Goal: Task Accomplishment & Management: Manage account settings

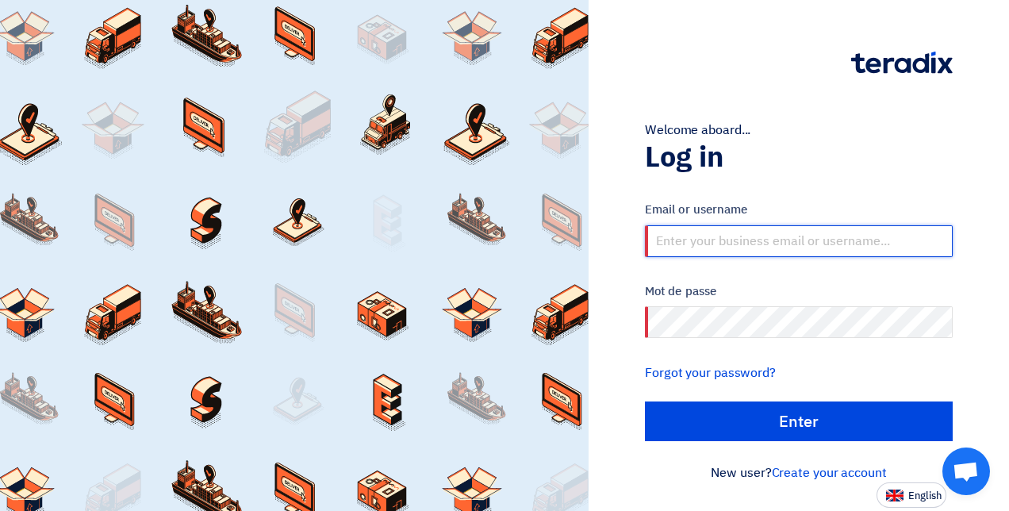
paste input "[PERSON_NAME][EMAIL_ADDRESS][DOMAIN_NAME]"
type input "[PERSON_NAME][EMAIL_ADDRESS][DOMAIN_NAME]"
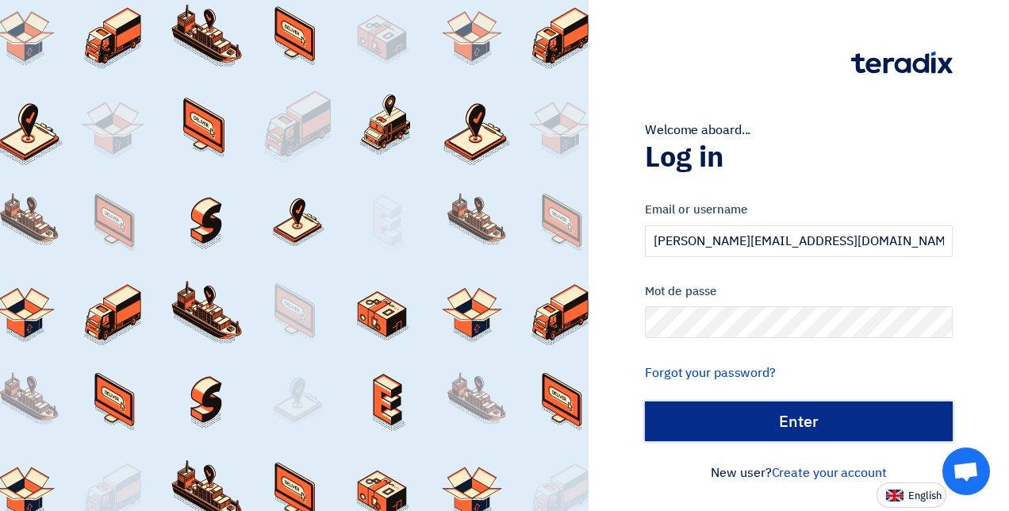
click at [863, 415] on input "Enter" at bounding box center [799, 421] width 308 height 40
type input "Sign in"
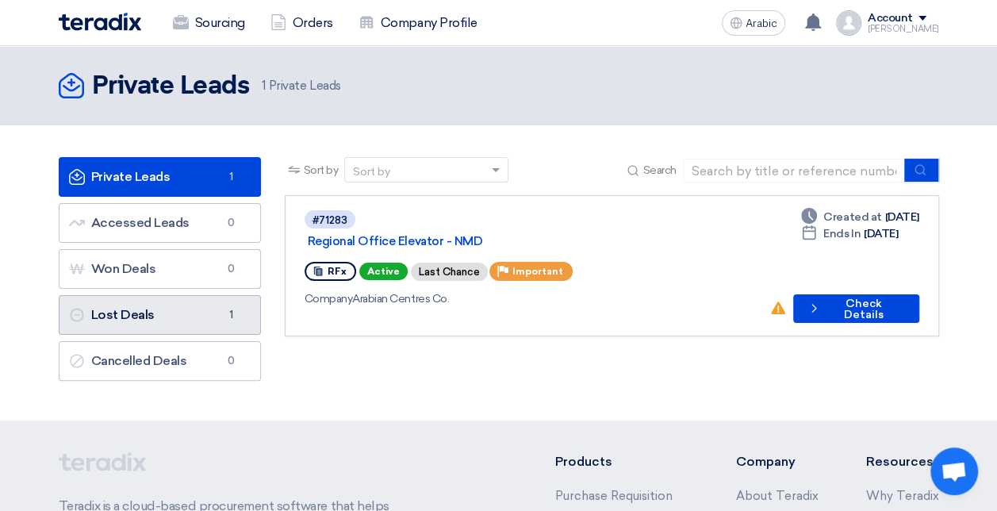
click at [170, 304] on link "Lost Deals Lost Deals 1" at bounding box center [160, 315] width 202 height 40
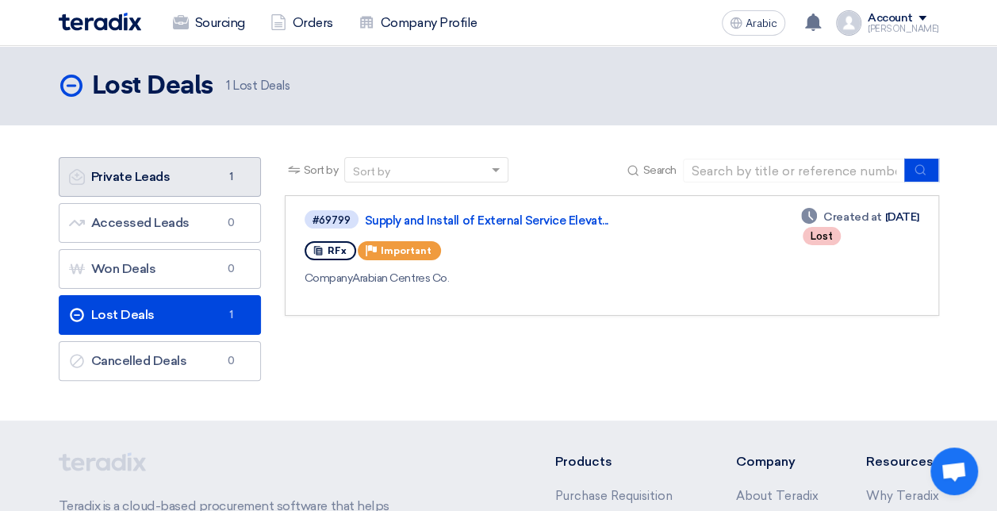
click at [189, 170] on link "Private Leads Private Leads 1" at bounding box center [160, 177] width 202 height 40
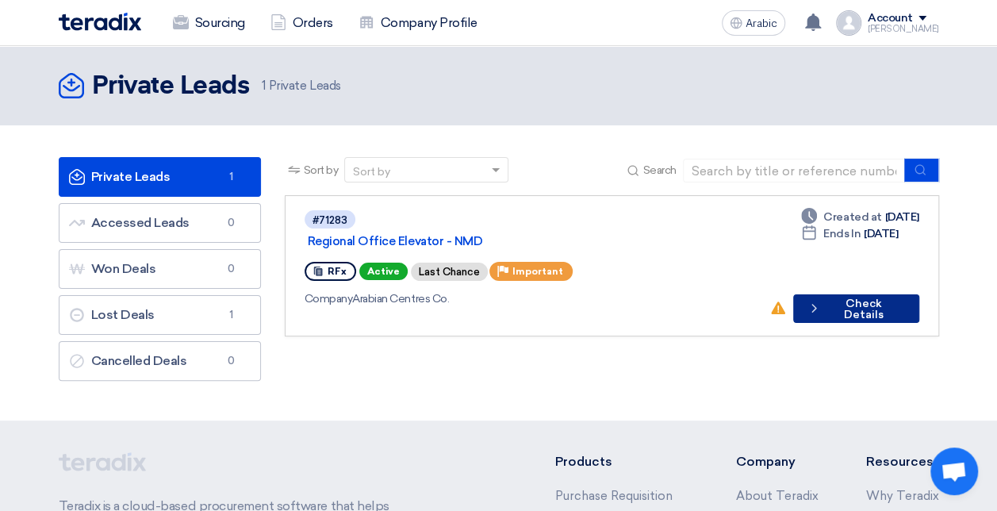
click at [859, 298] on font "Check Details" at bounding box center [864, 309] width 78 height 22
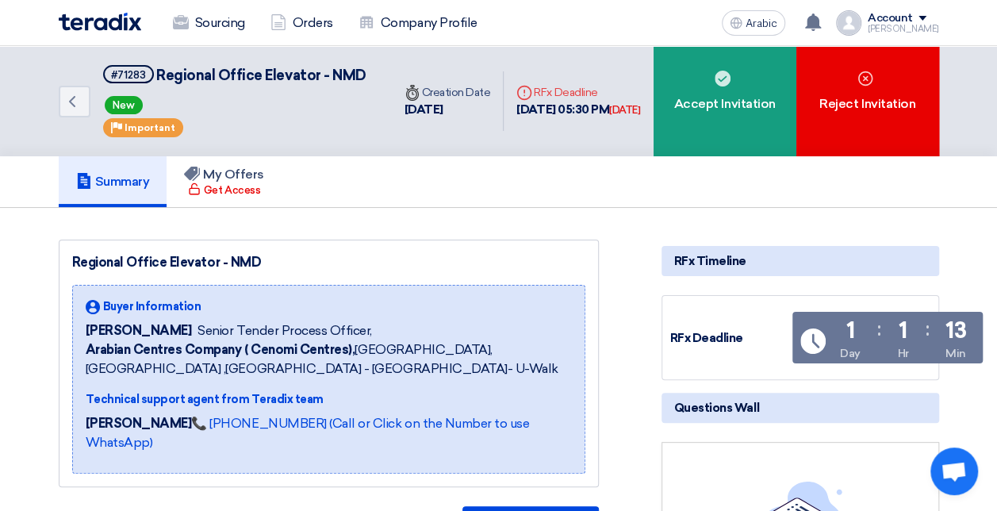
click at [725, 276] on div "RFx Timeline" at bounding box center [800, 261] width 278 height 30
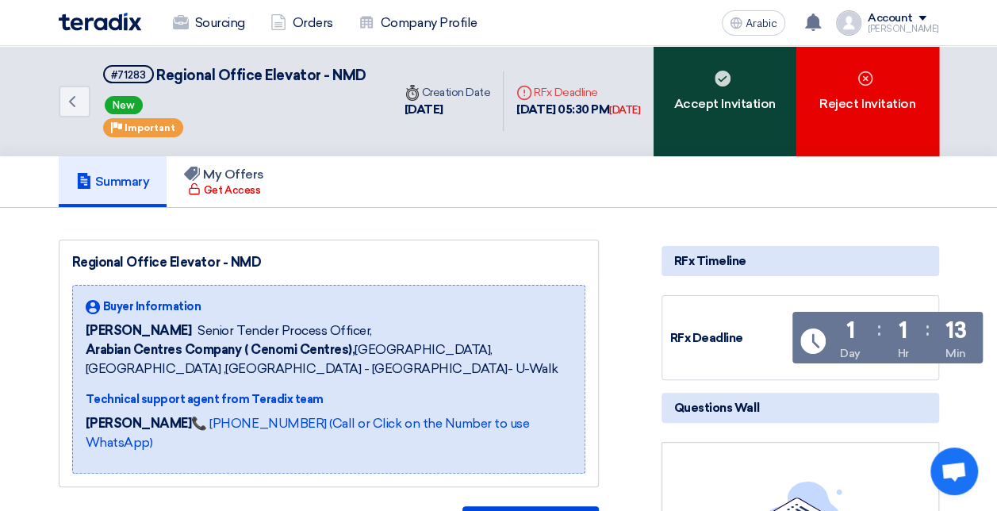
click at [688, 113] on font "Accept Invitation" at bounding box center [724, 103] width 101 height 19
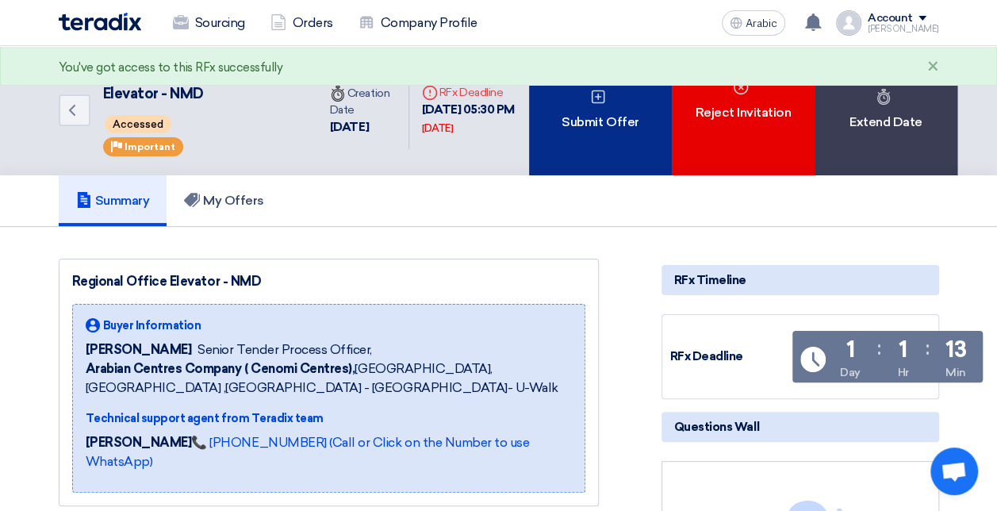
click at [630, 162] on div "Submit Offer" at bounding box center [600, 110] width 143 height 129
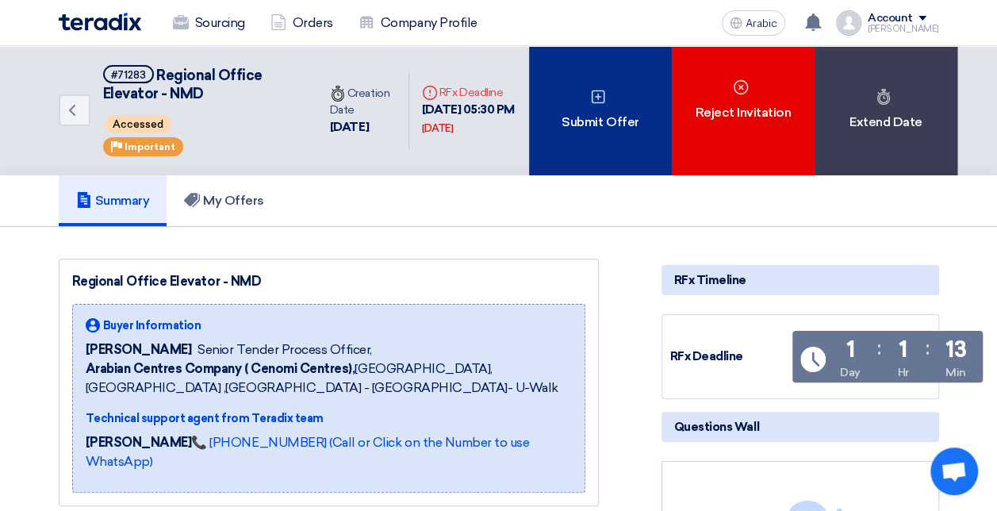
click at [622, 139] on div "Submit Offer" at bounding box center [600, 110] width 143 height 129
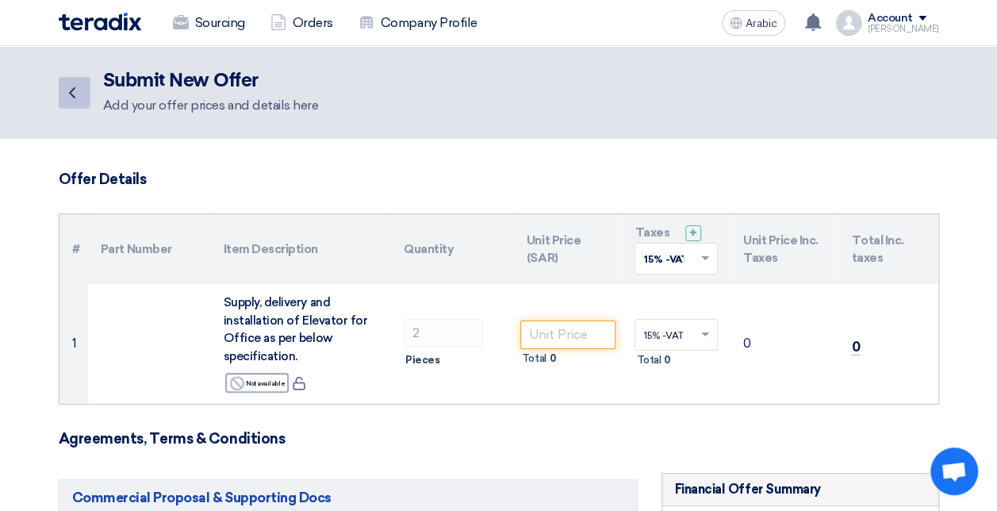
click at [83, 98] on link "Back" at bounding box center [75, 93] width 32 height 32
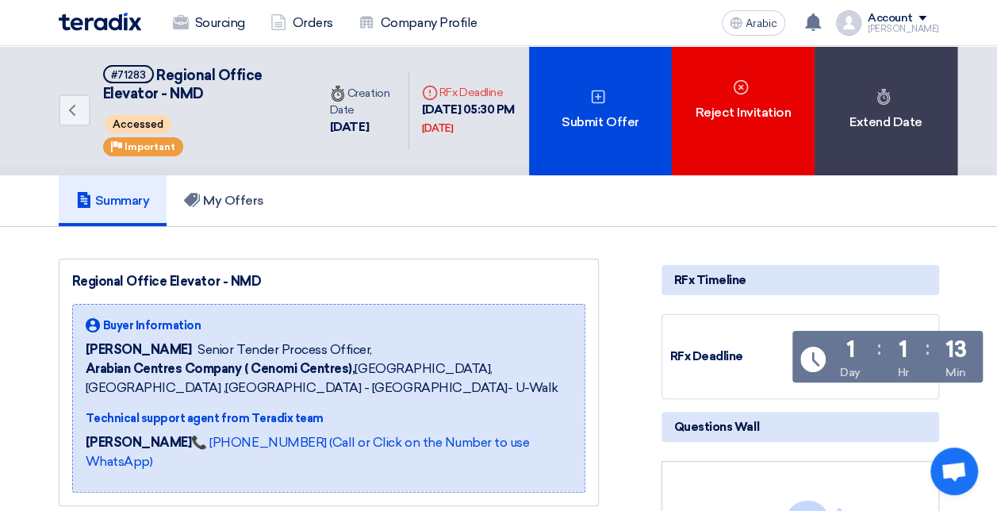
click at [710, 354] on div "RFx Deadline" at bounding box center [729, 356] width 119 height 18
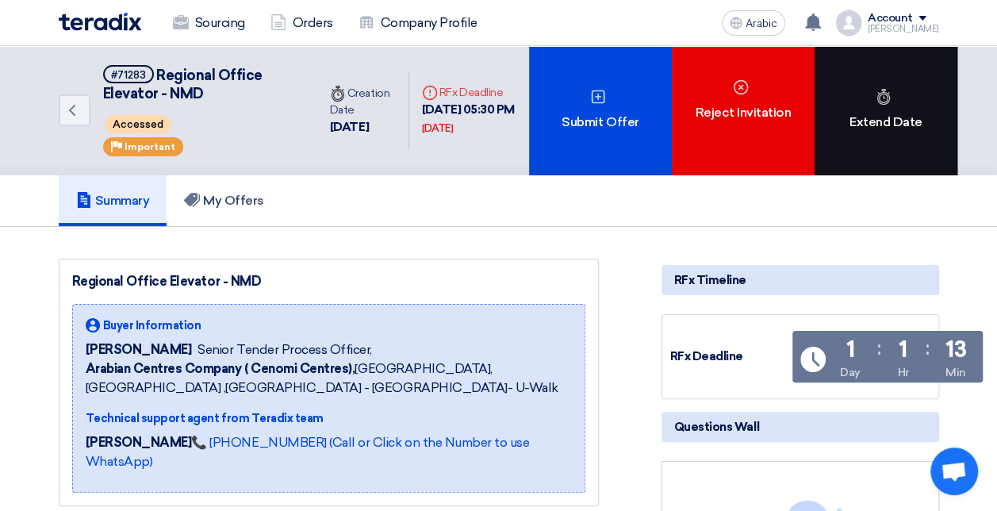
click at [885, 145] on div "Extend Date" at bounding box center [885, 110] width 143 height 129
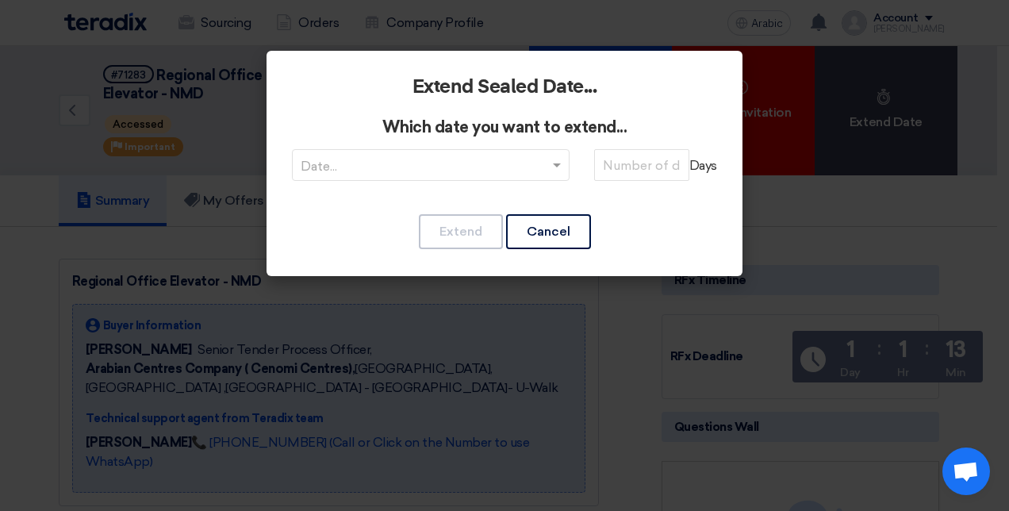
click at [517, 178] on input "text" at bounding box center [423, 167] width 244 height 26
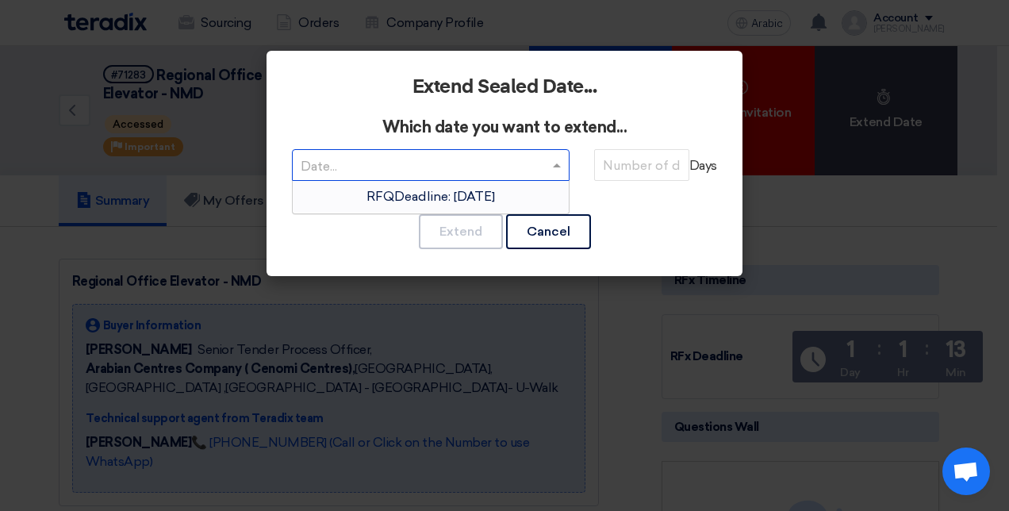
click at [613, 208] on div "Extend Sealed Date... Which date you want to extend... Date... RFQDeadline: [DA…" at bounding box center [504, 163] width 476 height 225
click at [557, 173] on span at bounding box center [559, 164] width 20 height 19
click at [472, 182] on div "RFQDeadline: [DATE]" at bounding box center [431, 197] width 276 height 32
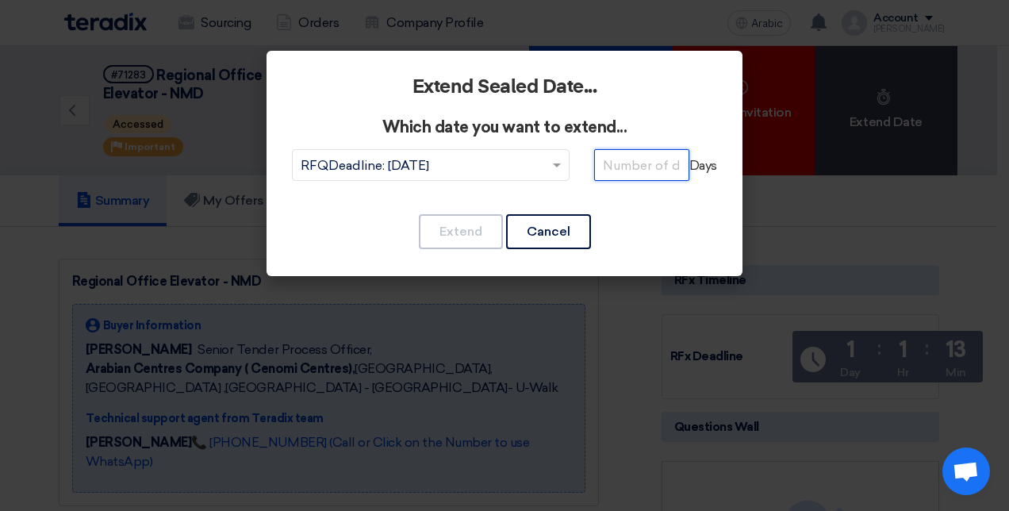
click at [631, 159] on input "number" at bounding box center [641, 165] width 95 height 32
type input "4"
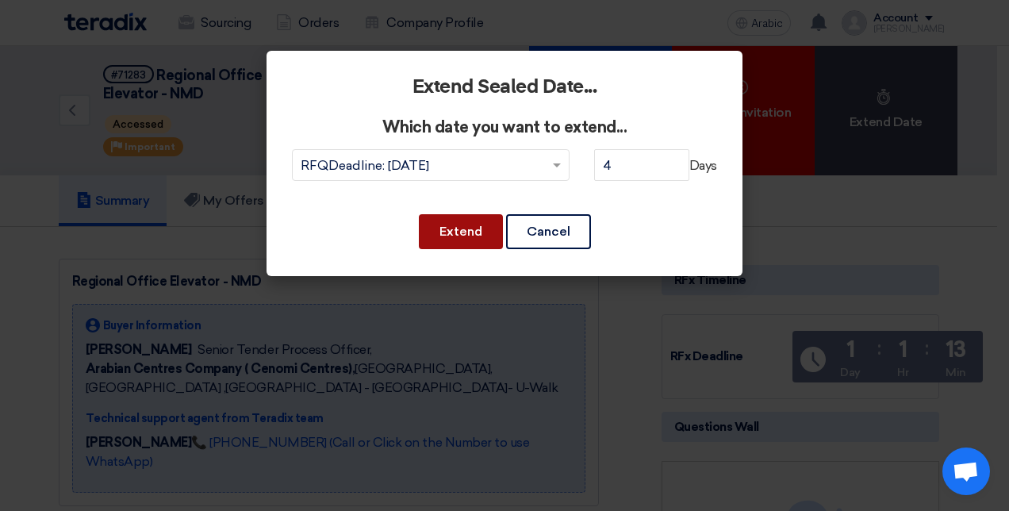
click at [442, 233] on button "Extend" at bounding box center [461, 231] width 84 height 35
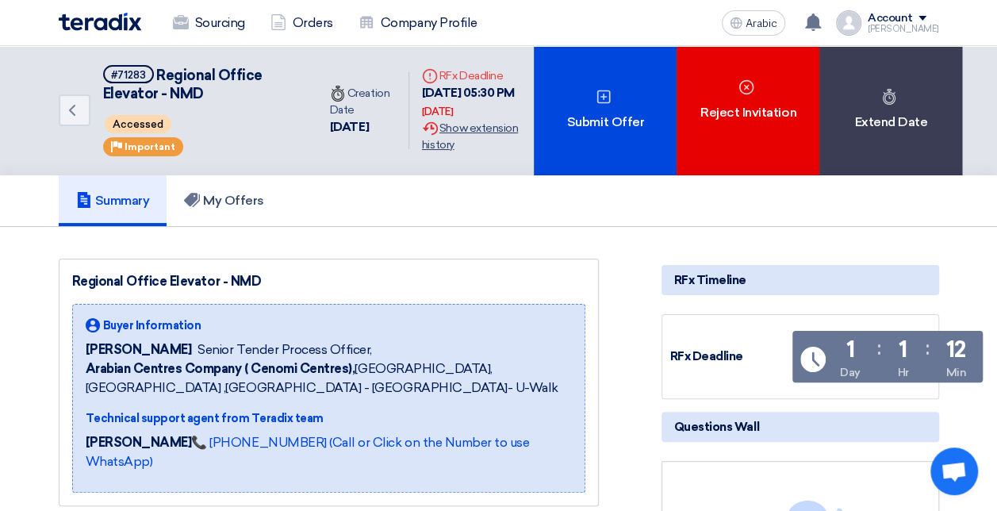
click at [457, 130] on font "Extension History Show extension history" at bounding box center [470, 136] width 96 height 30
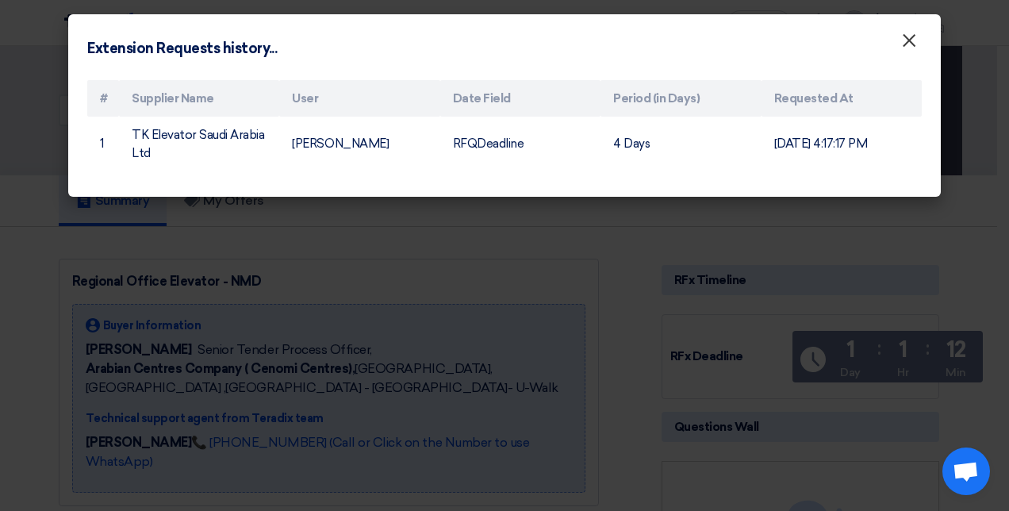
click at [907, 35] on span "×" at bounding box center [909, 45] width 16 height 32
